Goal: Check status

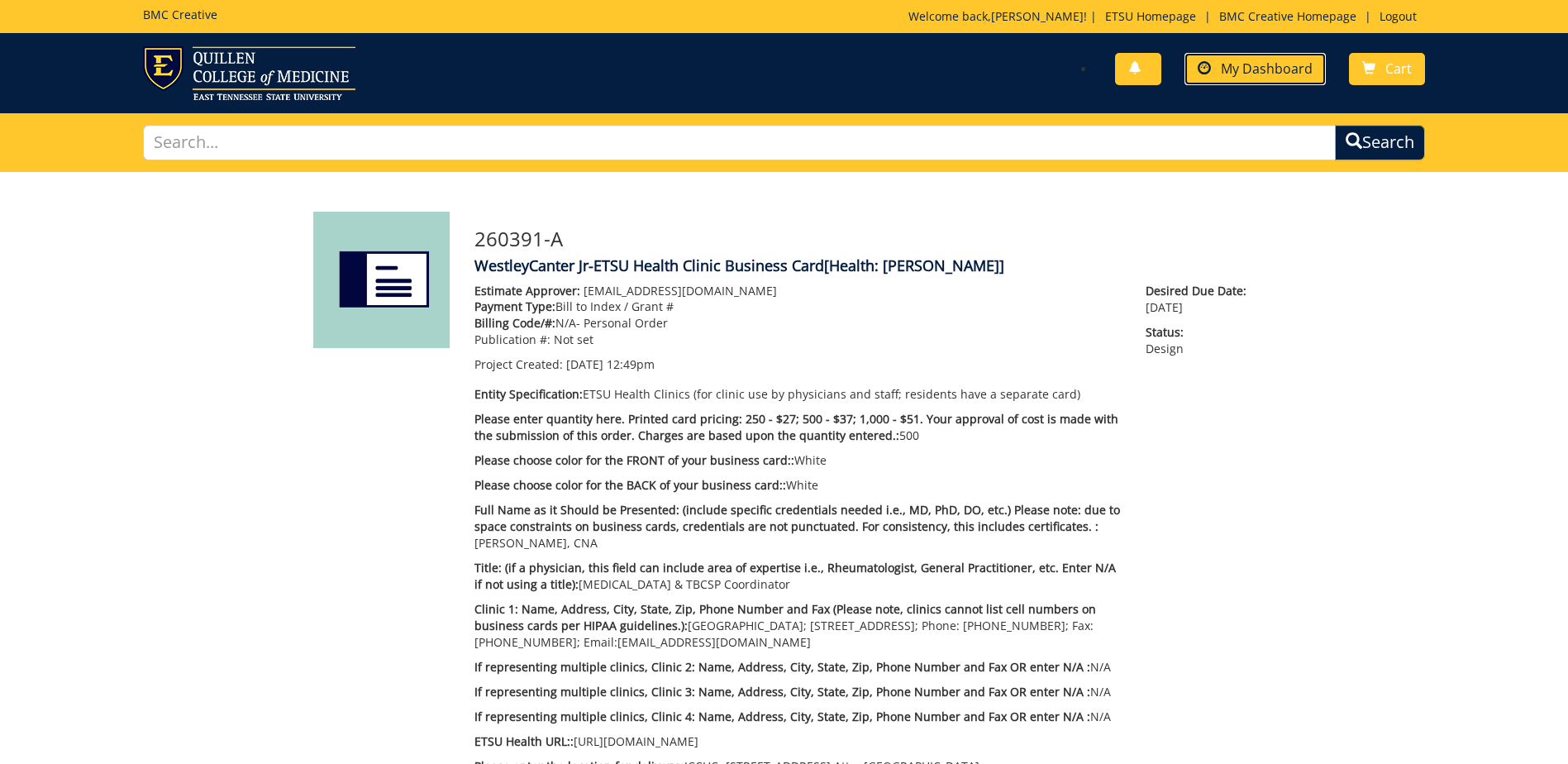
click at [1278, 78] on link "My Dashboard" at bounding box center [1255, 69] width 142 height 32
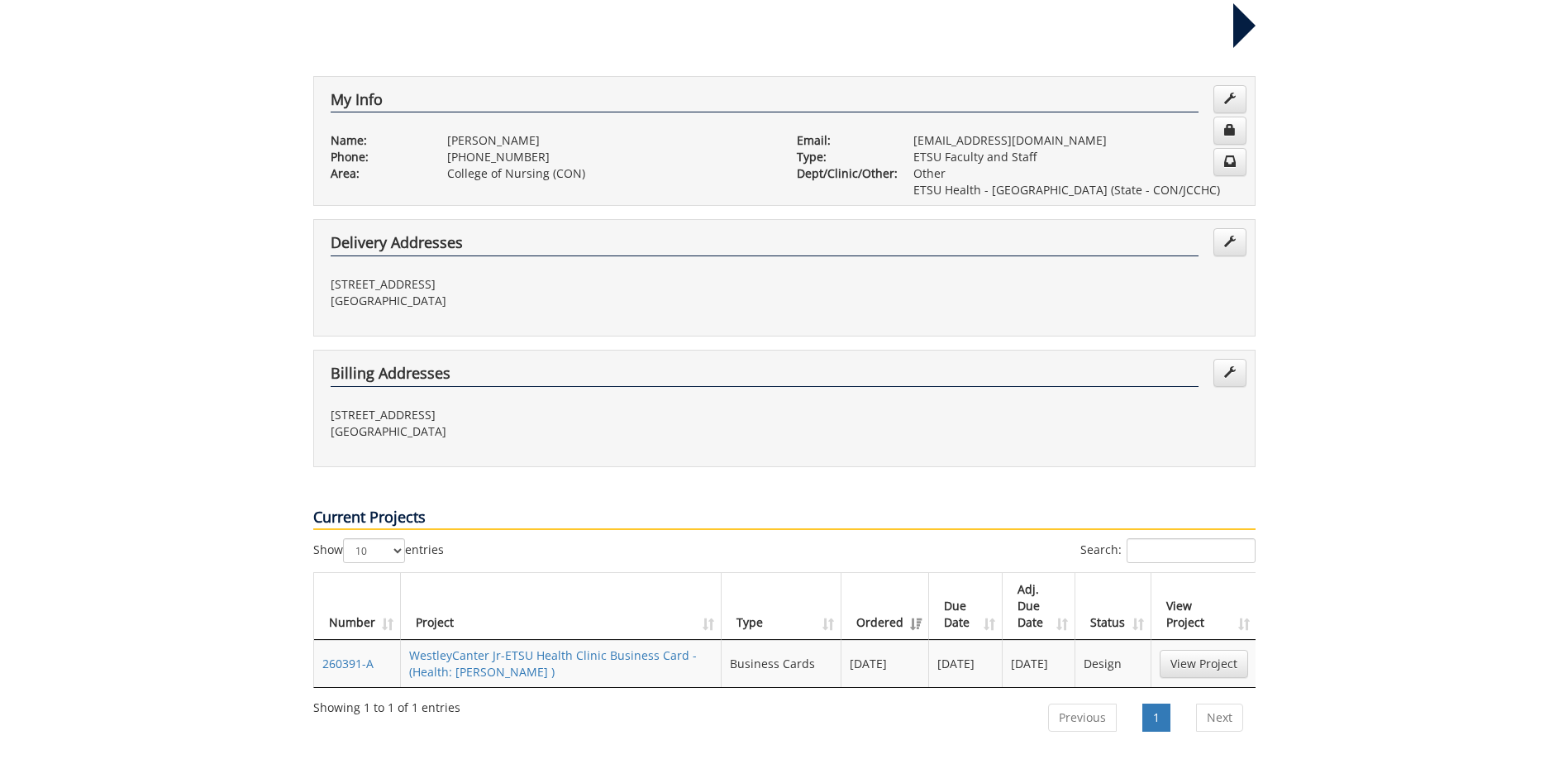
scroll to position [330, 0]
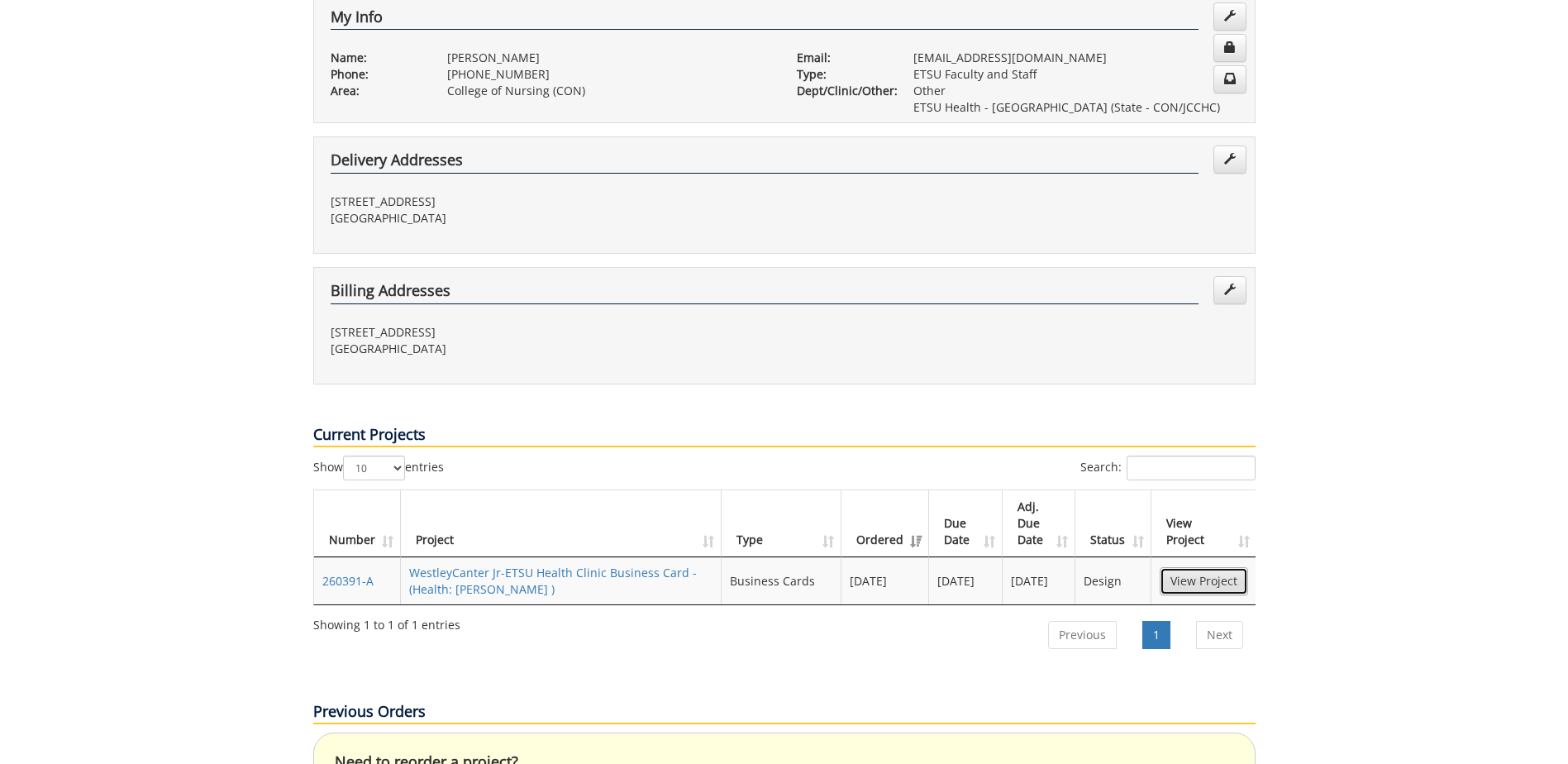
click at [1187, 567] on link "View Project" at bounding box center [1204, 581] width 88 height 28
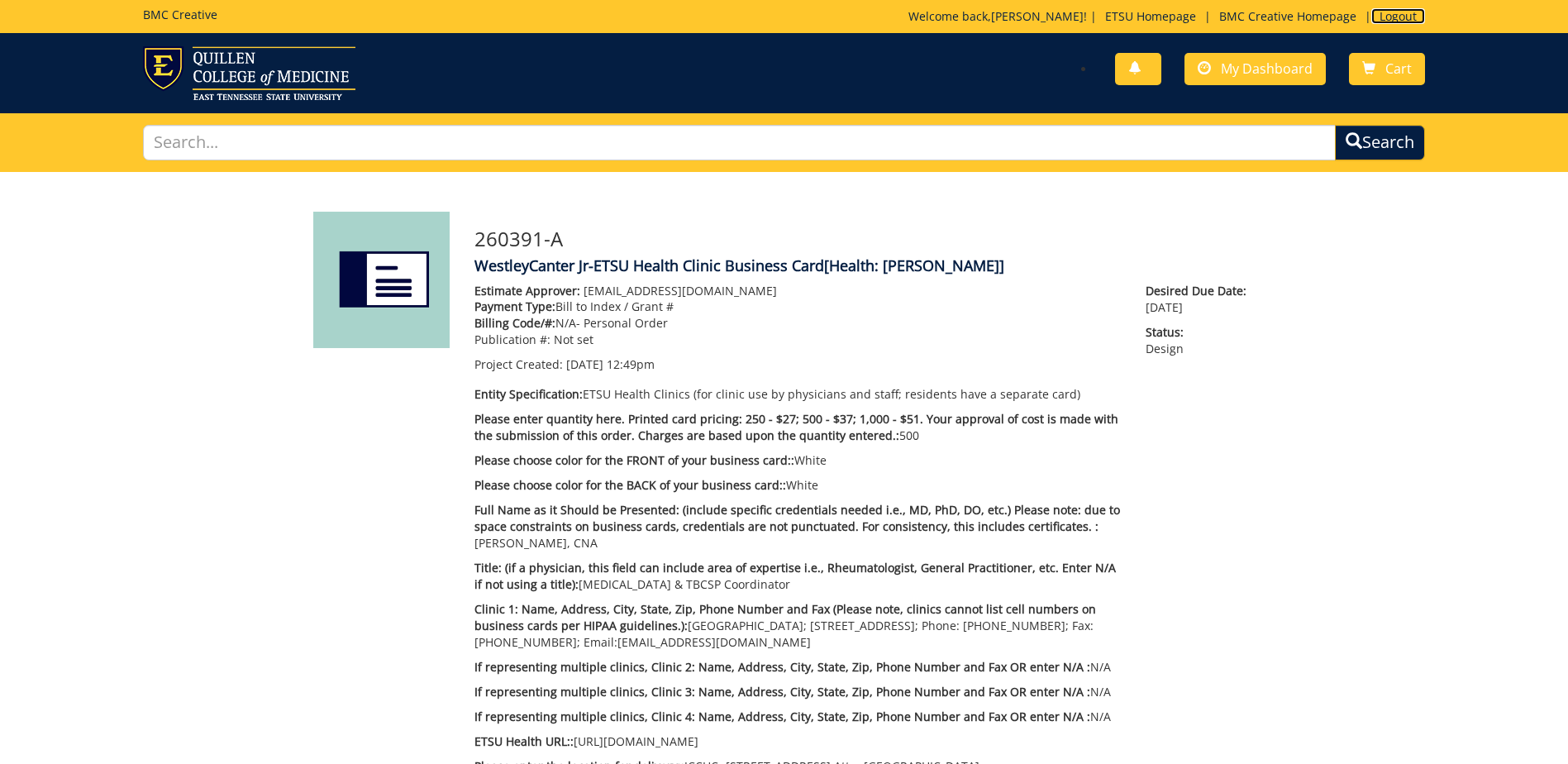
drag, startPoint x: 1395, startPoint y: 19, endPoint x: 1400, endPoint y: 6, distance: 13.9
click at [1395, 18] on link "Logout" at bounding box center [1398, 16] width 53 height 16
